Goal: Entertainment & Leisure: Browse casually

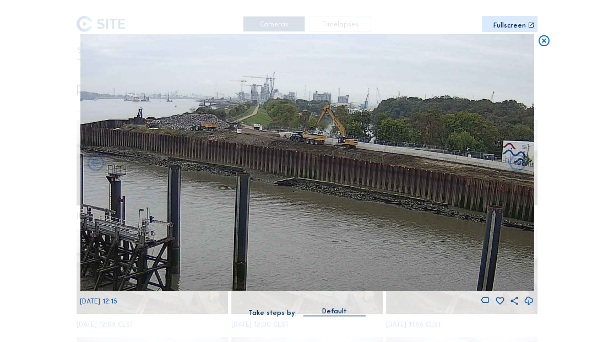
click at [543, 37] on icon at bounding box center [543, 41] width 13 height 14
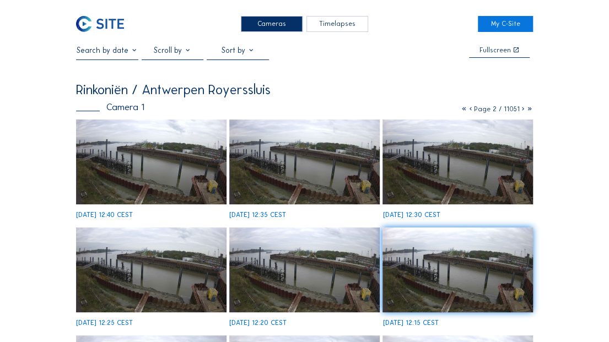
click at [461, 109] on icon at bounding box center [464, 109] width 7 height 8
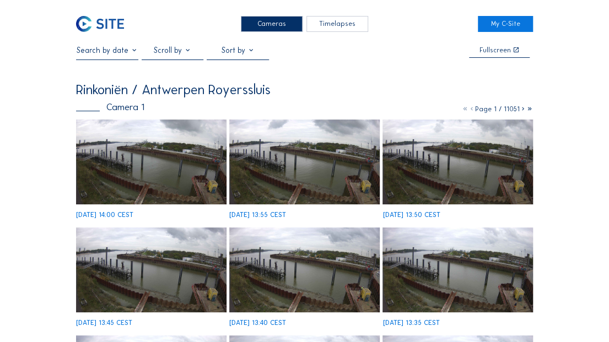
click at [166, 160] on img at bounding box center [151, 162] width 150 height 85
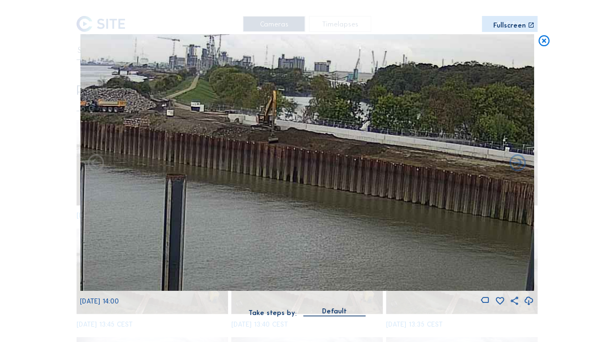
drag, startPoint x: 376, startPoint y: 192, endPoint x: 268, endPoint y: 193, distance: 108.0
click at [268, 193] on img at bounding box center [307, 162] width 454 height 257
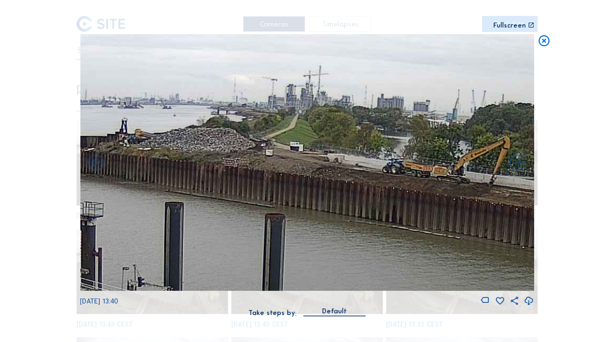
drag, startPoint x: 430, startPoint y: 166, endPoint x: 380, endPoint y: 181, distance: 51.8
click at [380, 181] on img at bounding box center [307, 162] width 454 height 257
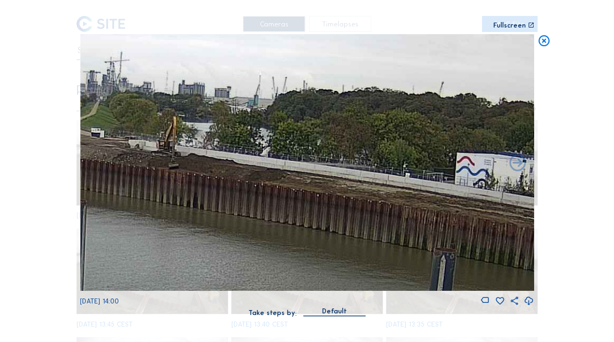
drag, startPoint x: 404, startPoint y: 201, endPoint x: 206, endPoint y: 187, distance: 198.8
click at [206, 187] on img at bounding box center [307, 162] width 454 height 257
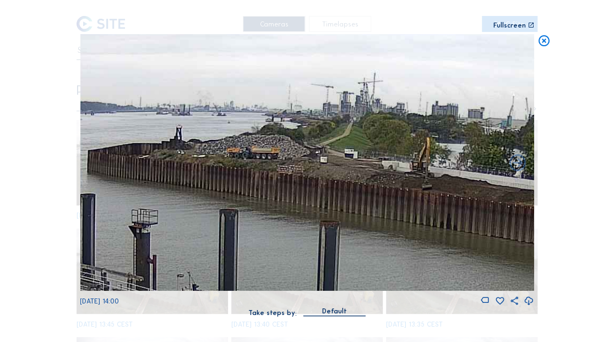
drag, startPoint x: 380, startPoint y: 185, endPoint x: 538, endPoint y: 203, distance: 158.6
click at [538, 203] on div "Scroll to travel through time | Press 'Alt' Button + Scroll to Zoom | Click and…" at bounding box center [307, 171] width 614 height 342
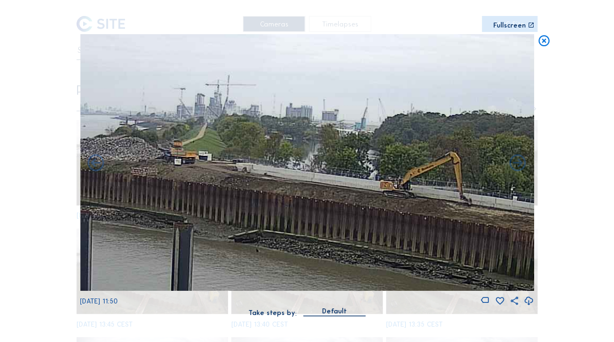
drag, startPoint x: 339, startPoint y: 184, endPoint x: 199, endPoint y: 185, distance: 140.5
click at [199, 185] on img at bounding box center [307, 162] width 454 height 257
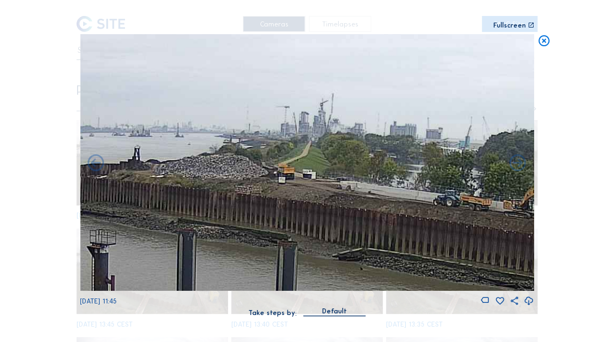
drag, startPoint x: 212, startPoint y: 192, endPoint x: 325, endPoint y: 212, distance: 114.1
click at [325, 212] on img at bounding box center [307, 162] width 454 height 257
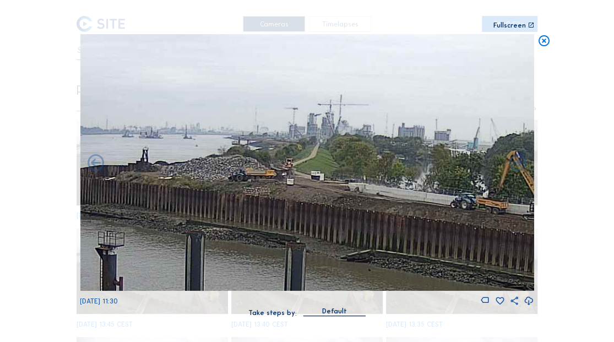
click at [542, 40] on icon at bounding box center [543, 41] width 13 height 14
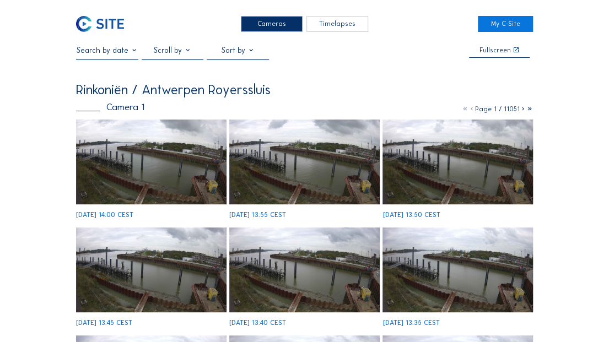
click at [105, 20] on img at bounding box center [100, 24] width 48 height 16
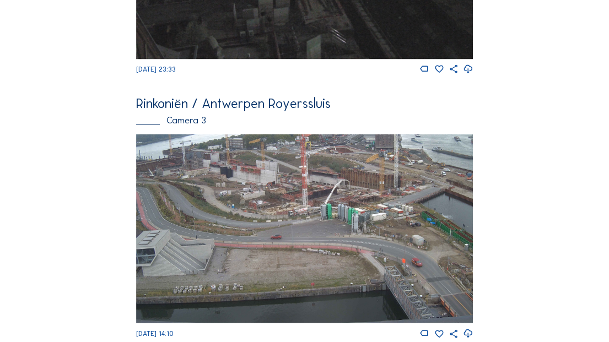
scroll to position [781, 0]
click at [230, 202] on img at bounding box center [304, 229] width 337 height 190
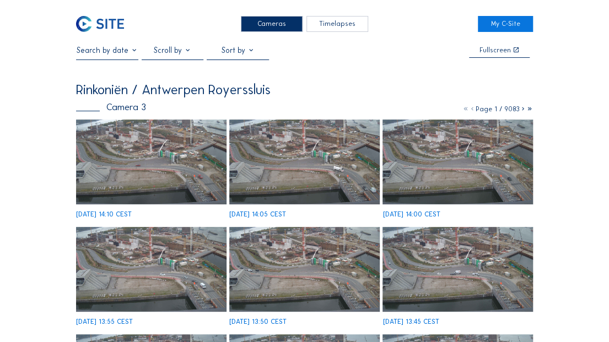
click at [186, 147] on img at bounding box center [151, 162] width 150 height 84
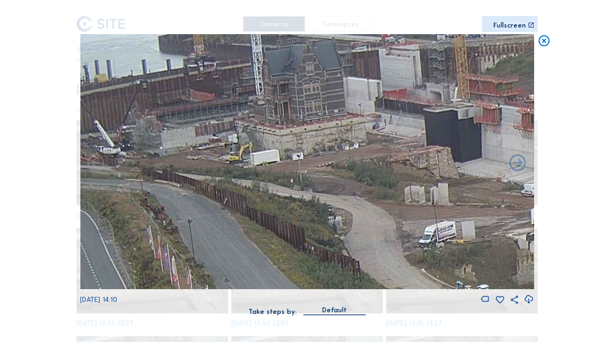
drag, startPoint x: 223, startPoint y: 152, endPoint x: 297, endPoint y: 167, distance: 76.1
click at [297, 167] on img at bounding box center [307, 162] width 454 height 256
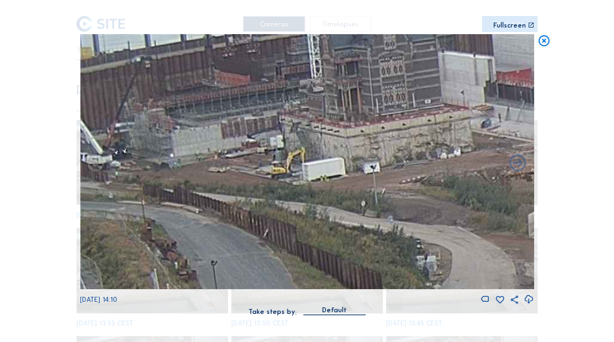
drag, startPoint x: 236, startPoint y: 162, endPoint x: 274, endPoint y: 165, distance: 38.7
click at [274, 165] on img at bounding box center [307, 162] width 454 height 256
click at [545, 41] on icon at bounding box center [543, 41] width 13 height 14
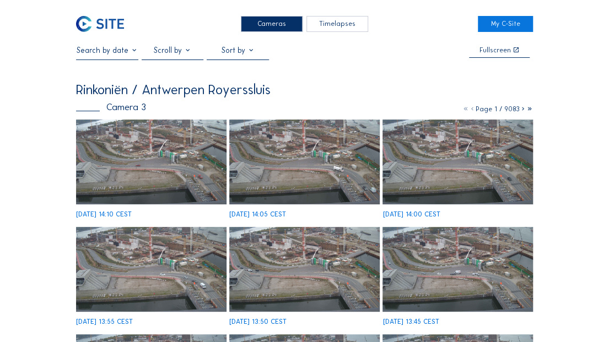
click at [107, 24] on img at bounding box center [100, 24] width 48 height 16
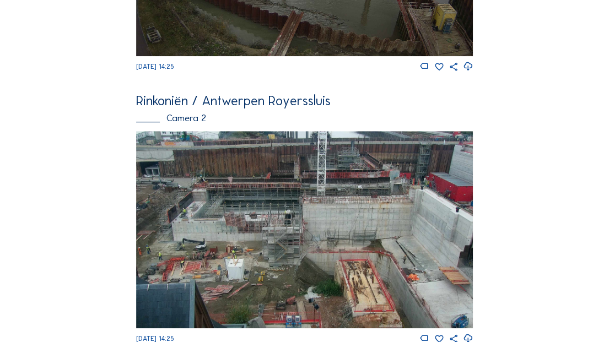
scroll to position [128, 0]
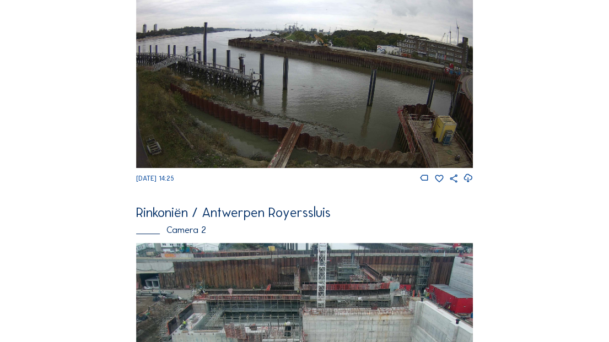
click at [318, 88] on img at bounding box center [304, 73] width 337 height 191
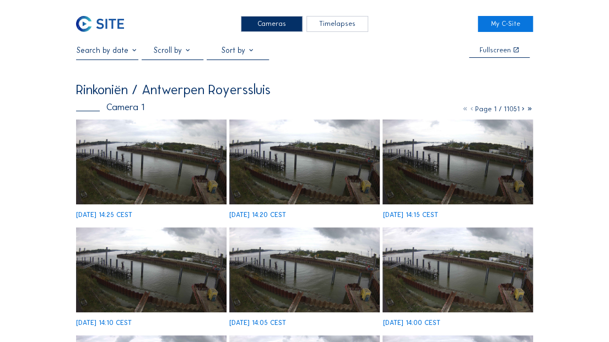
click at [276, 182] on img at bounding box center [304, 162] width 150 height 85
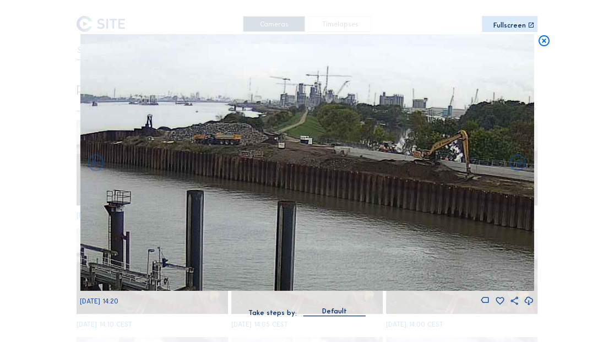
drag, startPoint x: 241, startPoint y: 152, endPoint x: 289, endPoint y: 159, distance: 48.9
click at [289, 159] on img at bounding box center [307, 162] width 454 height 257
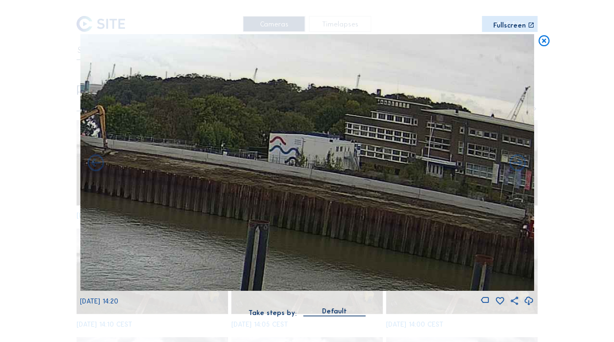
drag, startPoint x: 371, startPoint y: 203, endPoint x: 0, endPoint y: 178, distance: 372.2
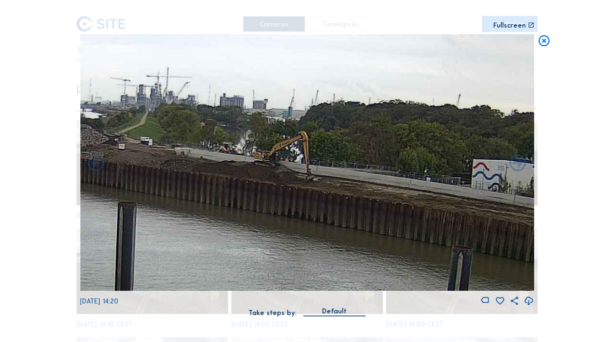
drag, startPoint x: 239, startPoint y: 187, endPoint x: 281, endPoint y: 188, distance: 41.9
click at [446, 214] on img at bounding box center [307, 162] width 454 height 257
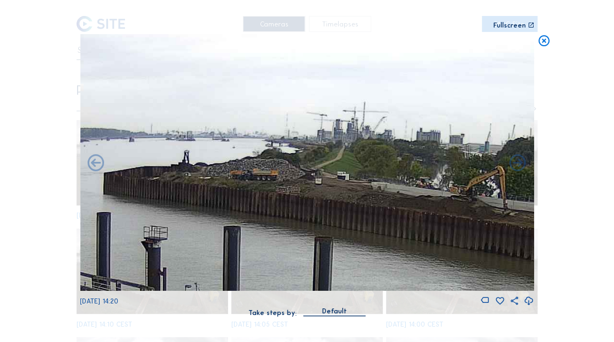
drag, startPoint x: 252, startPoint y: 190, endPoint x: 440, endPoint y: 221, distance: 190.5
click at [440, 221] on img at bounding box center [307, 162] width 454 height 257
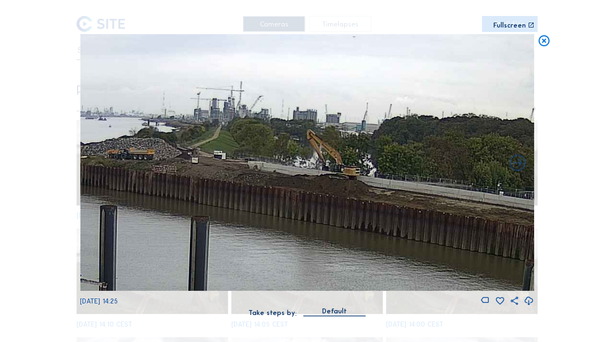
click at [348, 180] on img at bounding box center [307, 162] width 454 height 257
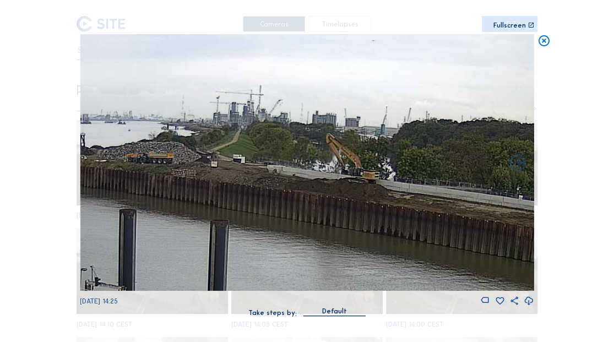
click at [375, 186] on img at bounding box center [307, 162] width 454 height 257
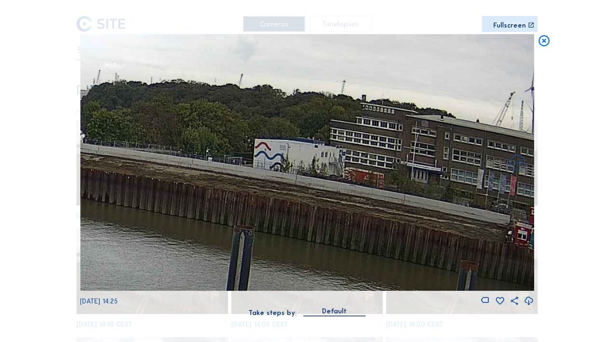
drag, startPoint x: 353, startPoint y: 233, endPoint x: 143, endPoint y: 209, distance: 210.8
click at [143, 209] on img at bounding box center [307, 162] width 454 height 257
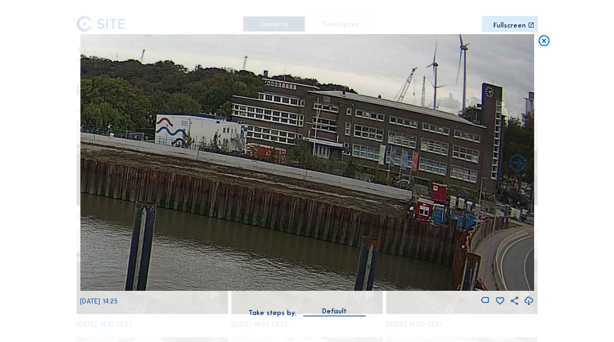
drag, startPoint x: 359, startPoint y: 258, endPoint x: 194, endPoint y: 233, distance: 166.7
click at [194, 233] on img at bounding box center [307, 162] width 454 height 257
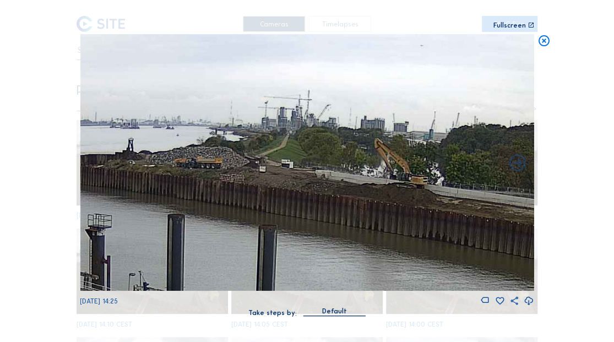
drag, startPoint x: 173, startPoint y: 213, endPoint x: 630, endPoint y: 283, distance: 462.7
click at [542, 41] on icon at bounding box center [543, 41] width 13 height 14
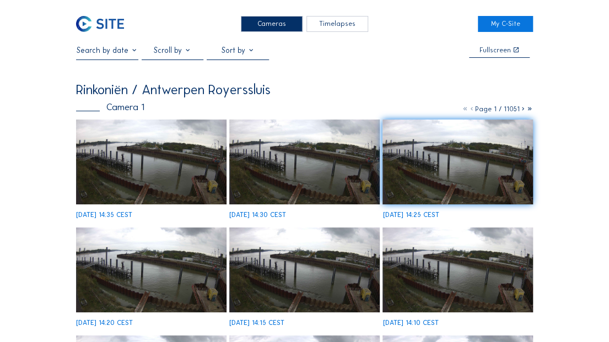
click at [166, 156] on img at bounding box center [151, 162] width 150 height 85
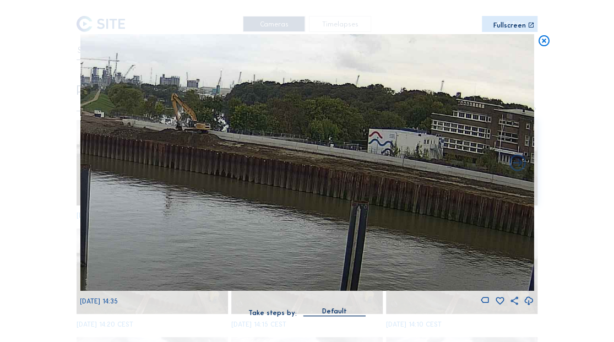
drag, startPoint x: 345, startPoint y: 186, endPoint x: 188, endPoint y: 183, distance: 157.6
click at [188, 183] on img at bounding box center [307, 162] width 454 height 257
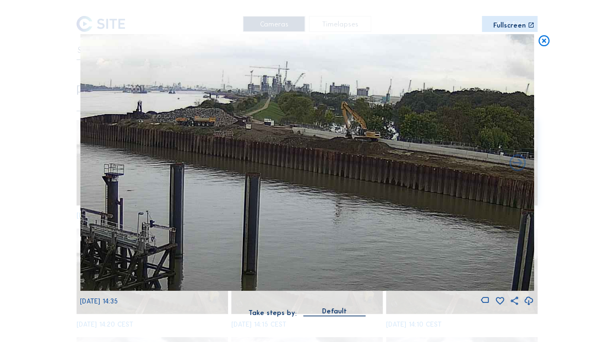
drag, startPoint x: 295, startPoint y: 212, endPoint x: 549, endPoint y: 230, distance: 254.6
click at [549, 230] on div "Scroll to travel through time | Press 'Alt' Button + Scroll to Zoom | Click and…" at bounding box center [307, 171] width 614 height 342
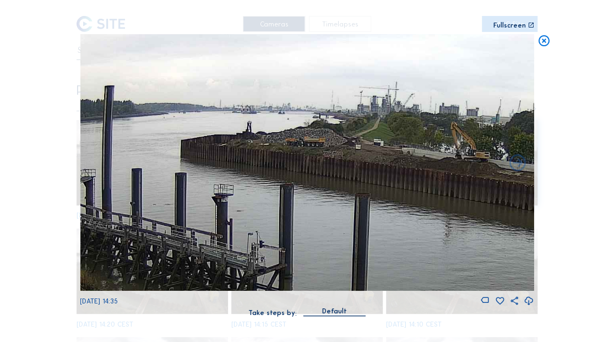
click at [328, 199] on img at bounding box center [307, 162] width 454 height 257
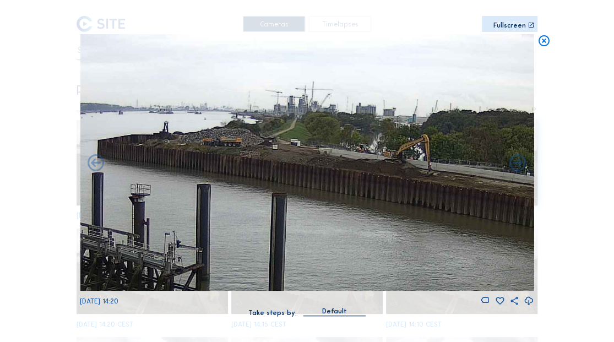
drag, startPoint x: 382, startPoint y: 189, endPoint x: 299, endPoint y: 189, distance: 83.2
click at [299, 189] on img at bounding box center [307, 162] width 454 height 257
click at [544, 42] on icon at bounding box center [543, 41] width 13 height 14
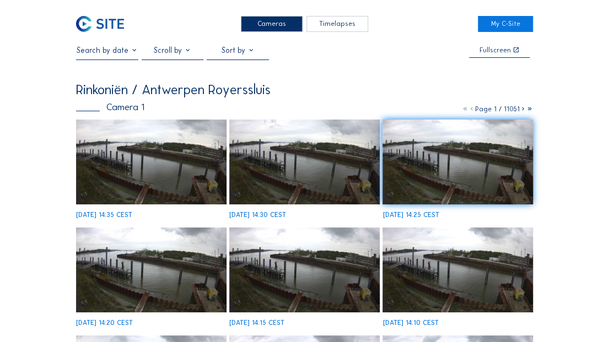
click at [95, 22] on img at bounding box center [100, 24] width 48 height 16
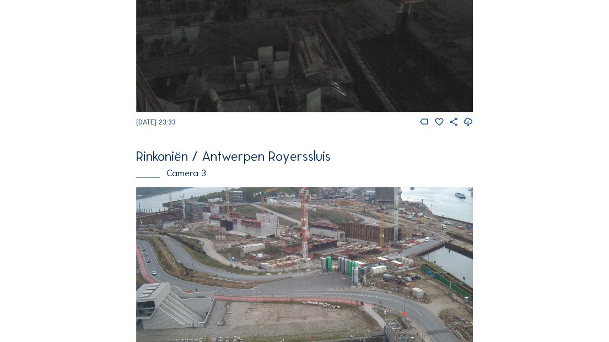
scroll to position [855, 0]
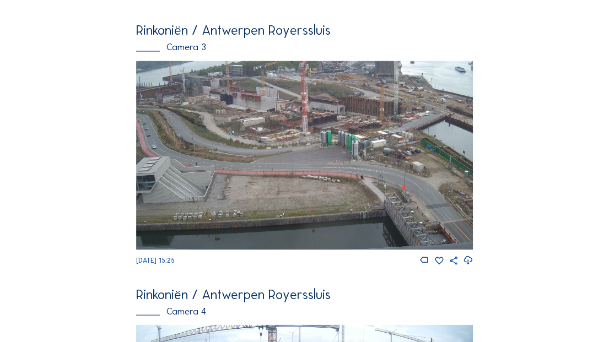
click at [226, 150] on img at bounding box center [304, 156] width 337 height 190
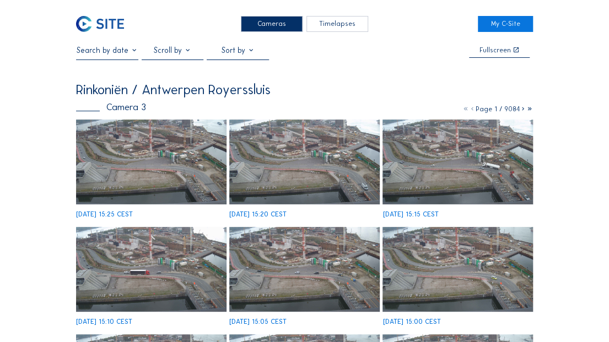
click at [133, 177] on img at bounding box center [151, 162] width 150 height 84
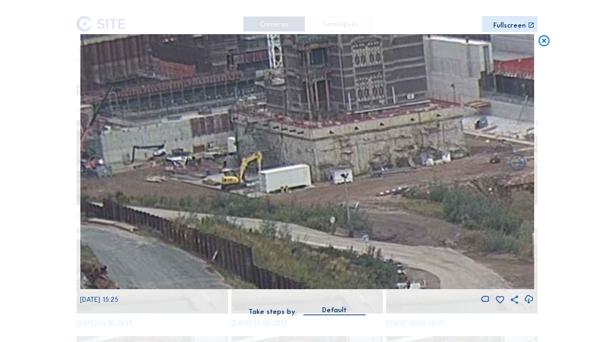
drag, startPoint x: 158, startPoint y: 136, endPoint x: 219, endPoint y: 191, distance: 82.3
click at [219, 191] on img at bounding box center [307, 162] width 454 height 256
